Goal: Feedback & Contribution: Contribute content

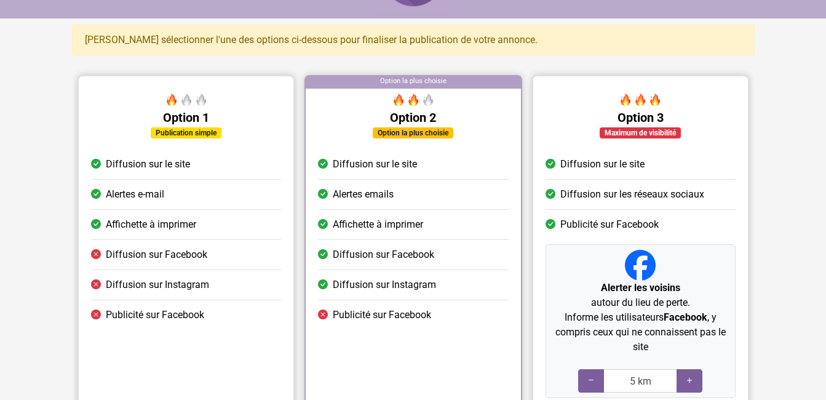
scroll to position [185, 0]
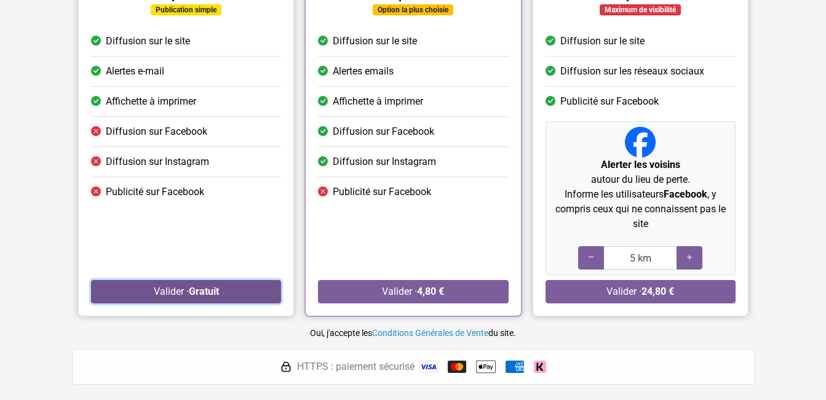
click at [197, 292] on strong "Gratuit" at bounding box center [203, 291] width 30 height 12
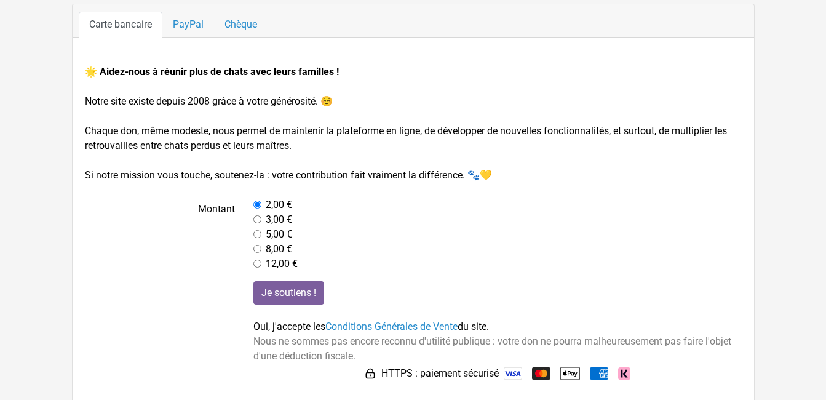
scroll to position [129, 0]
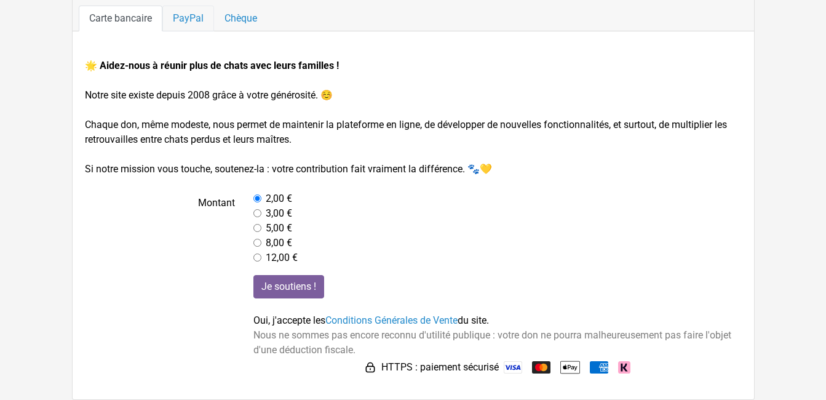
click at [186, 15] on link "PayPal" at bounding box center [188, 19] width 52 height 26
